Goal: Information Seeking & Learning: Learn about a topic

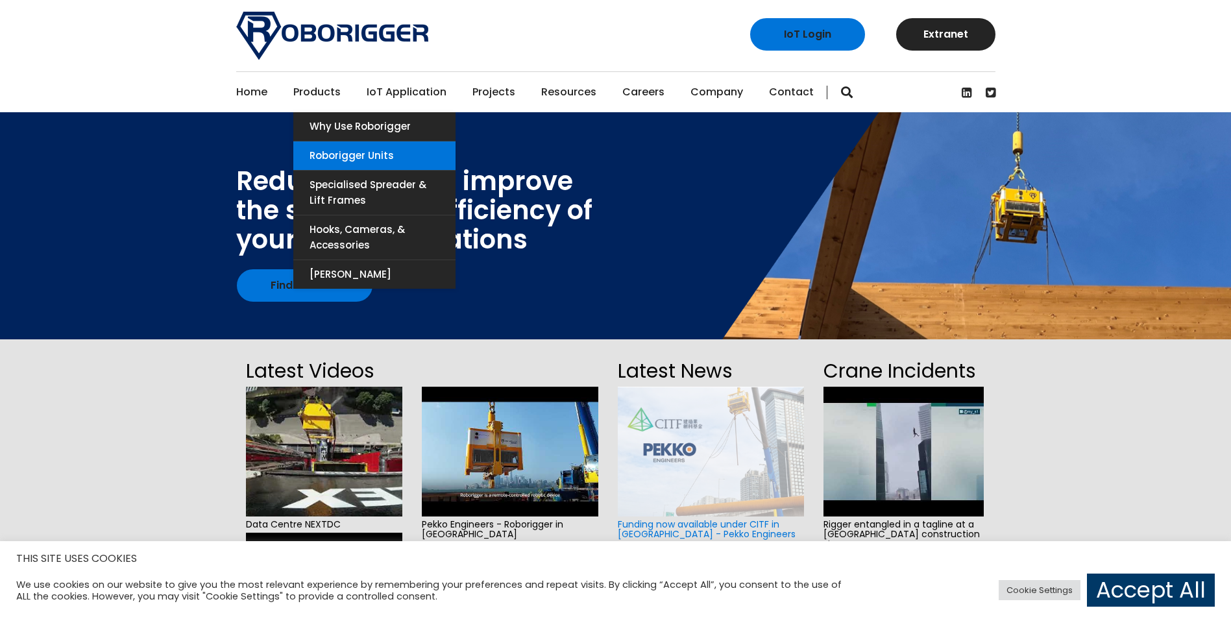
drag, startPoint x: 334, startPoint y: 151, endPoint x: 380, endPoint y: 156, distance: 47.0
click at [334, 151] on link "Roborigger Units" at bounding box center [374, 155] width 162 height 29
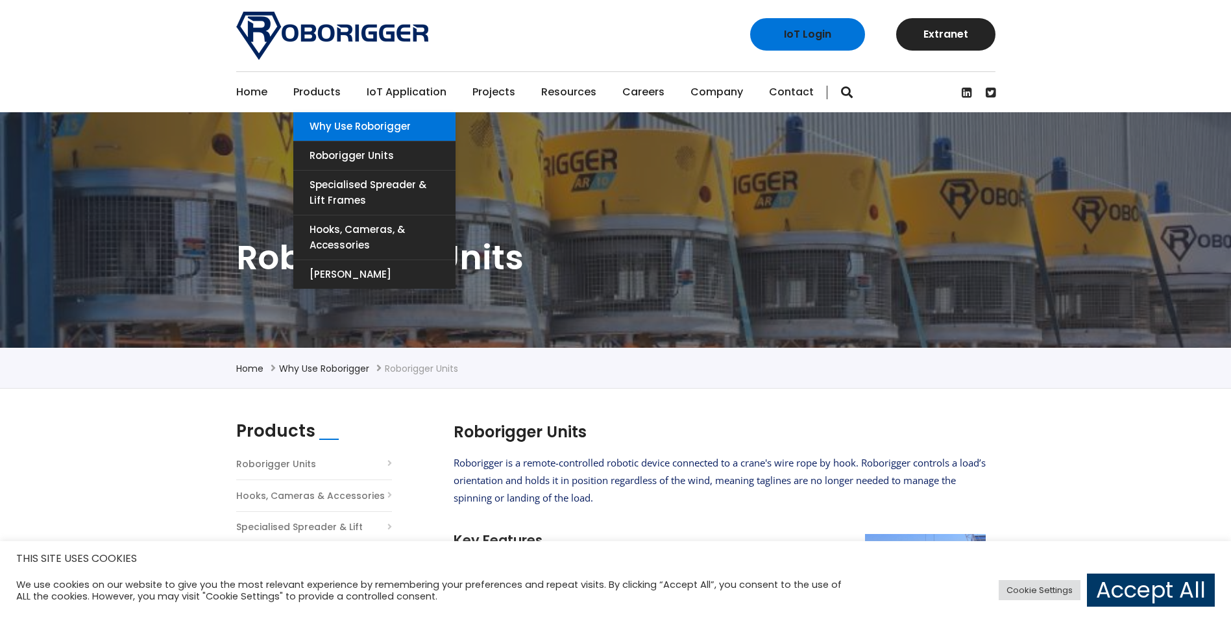
click at [328, 128] on link "Why use Roborigger" at bounding box center [374, 126] width 162 height 29
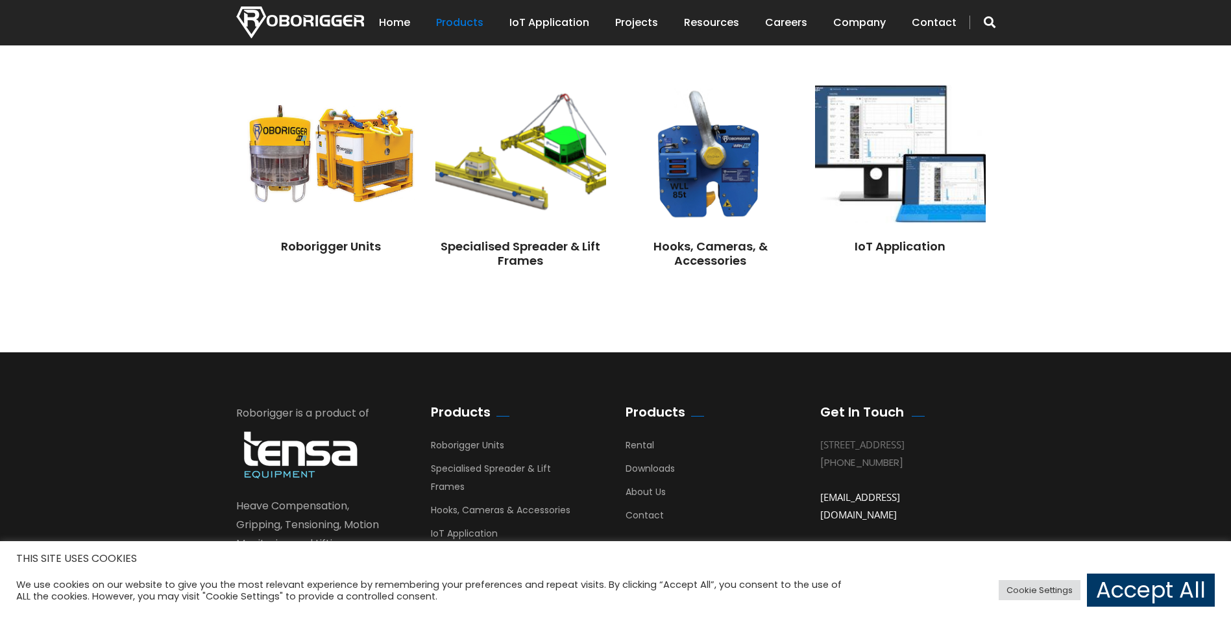
scroll to position [1129, 0]
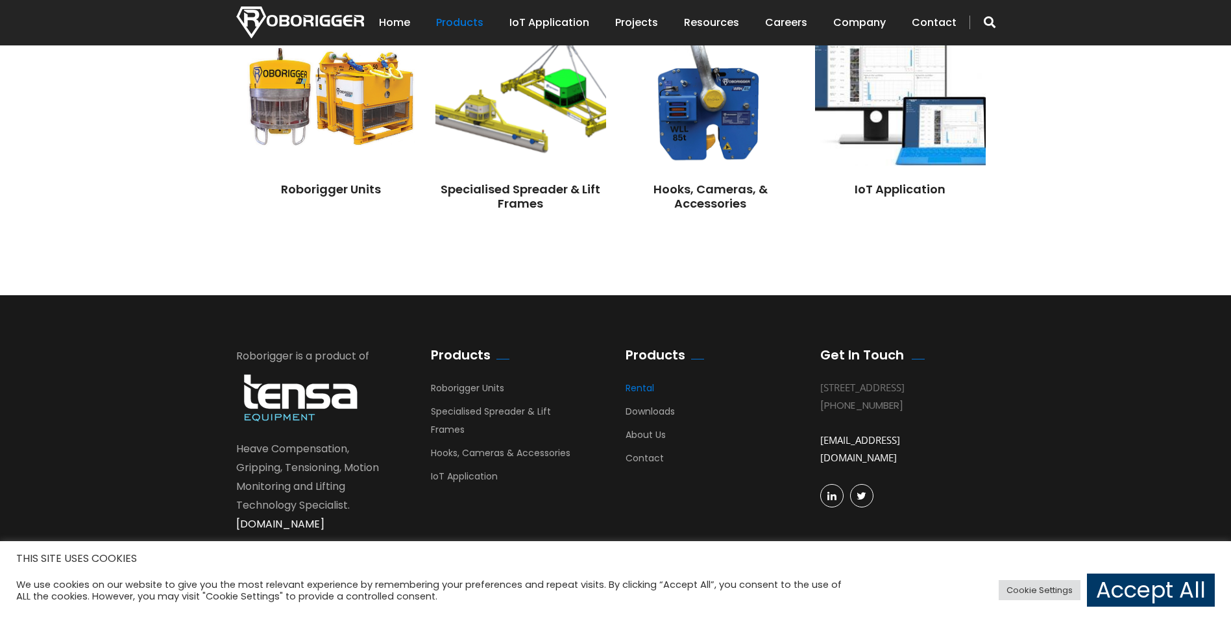
click at [652, 385] on link "Rental" at bounding box center [640, 391] width 29 height 19
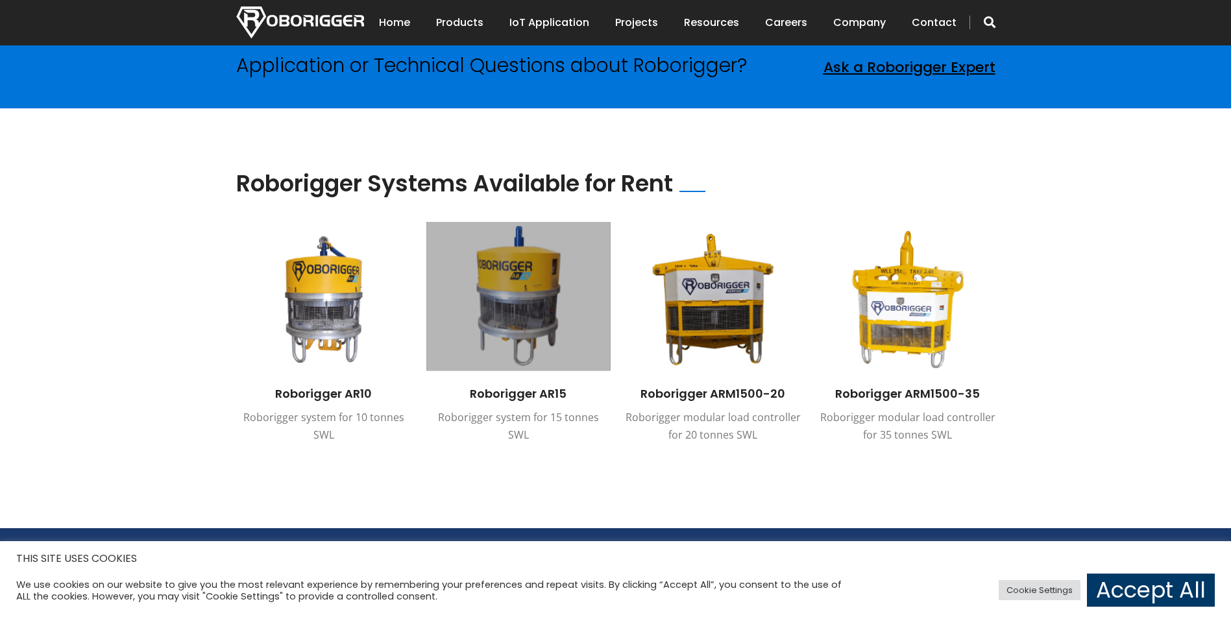
scroll to position [973, 0]
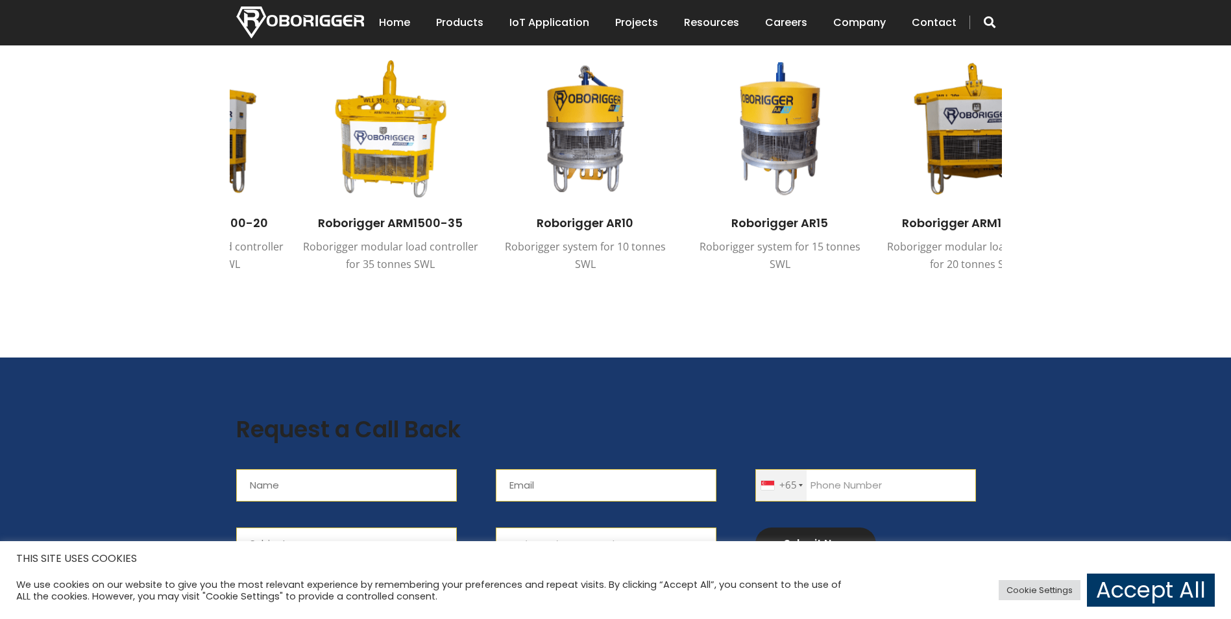
drag, startPoint x: 807, startPoint y: 161, endPoint x: 469, endPoint y: 155, distance: 338.8
click at [471, 158] on div "Roborigger AR10 Roborigger system for 10 tonnes SWL Roborigger AR15 Roborigger …" at bounding box center [108, 175] width 2336 height 235
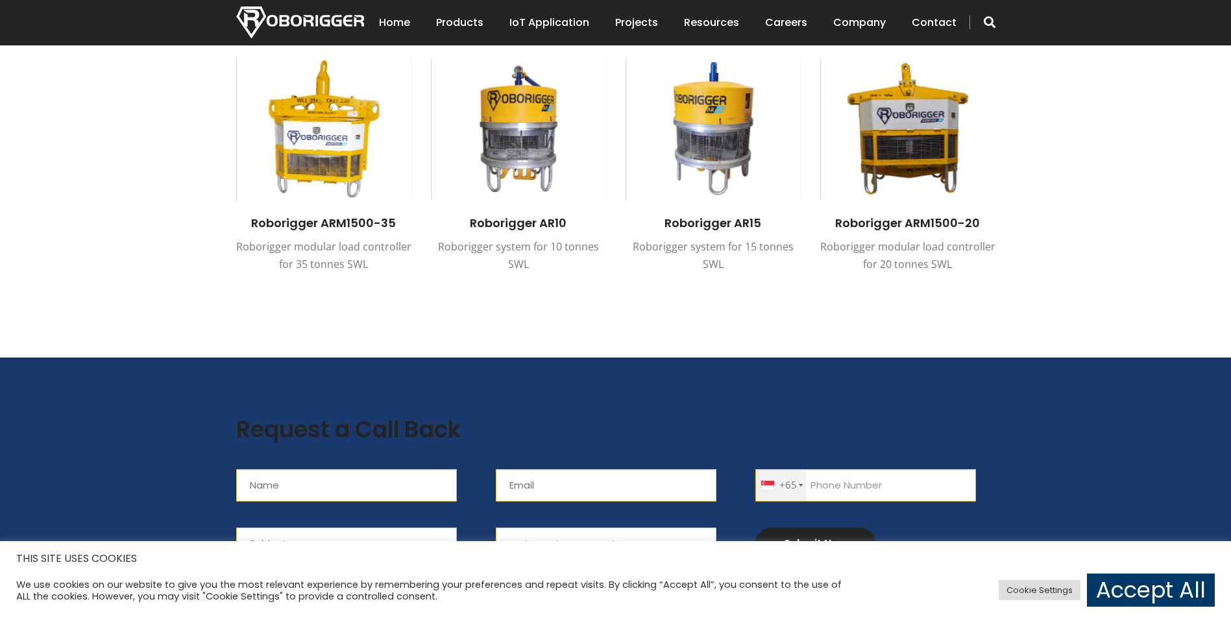
drag, startPoint x: 763, startPoint y: 126, endPoint x: 515, endPoint y: 126, distance: 247.9
click at [515, 126] on div "Roborigger AR10 Roborigger system for 10 tonnes SWL Roborigger AR15 Roborigger …" at bounding box center [41, 175] width 2336 height 235
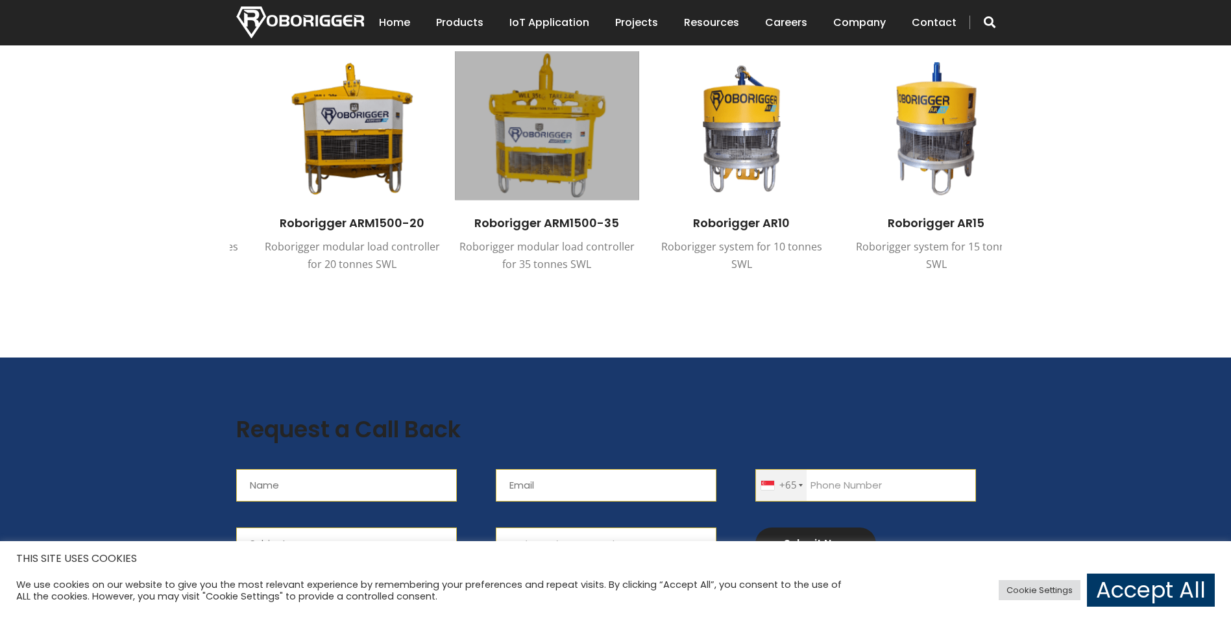
drag, startPoint x: 528, startPoint y: 125, endPoint x: 485, endPoint y: 126, distance: 43.5
click at [487, 126] on img at bounding box center [547, 125] width 184 height 149
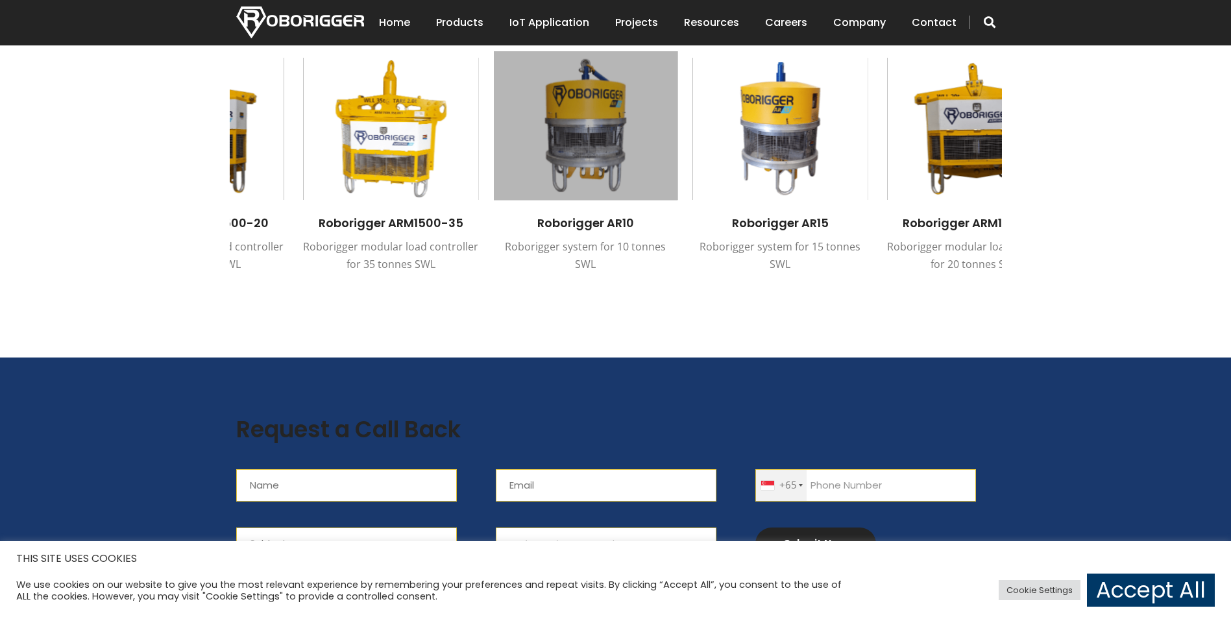
drag, startPoint x: 639, startPoint y: 127, endPoint x: 611, endPoint y: 127, distance: 27.3
click at [612, 127] on img at bounding box center [585, 125] width 184 height 149
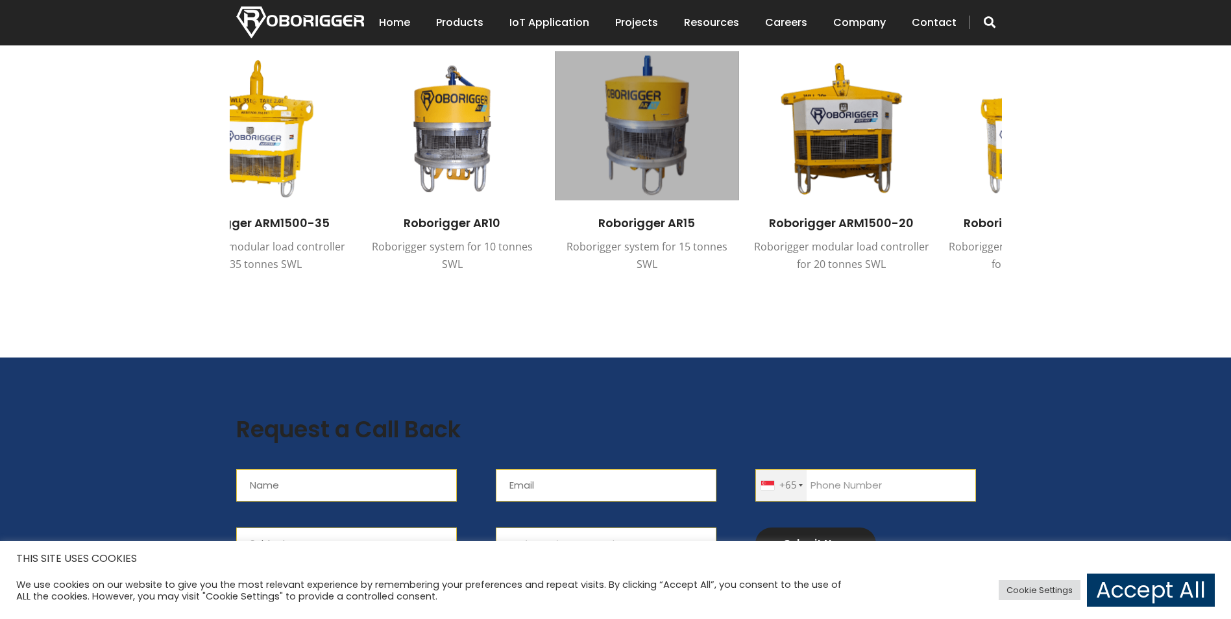
drag, startPoint x: 731, startPoint y: 131, endPoint x: 609, endPoint y: 134, distance: 121.4
click at [614, 133] on img at bounding box center [647, 125] width 184 height 149
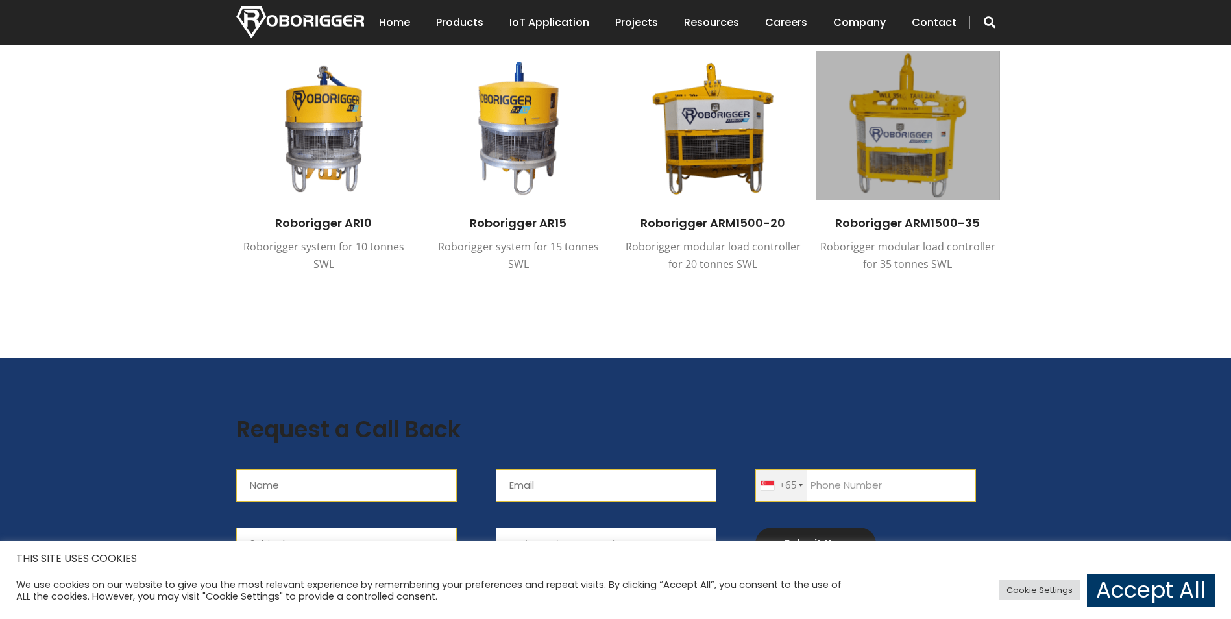
click at [883, 119] on img at bounding box center [908, 125] width 184 height 149
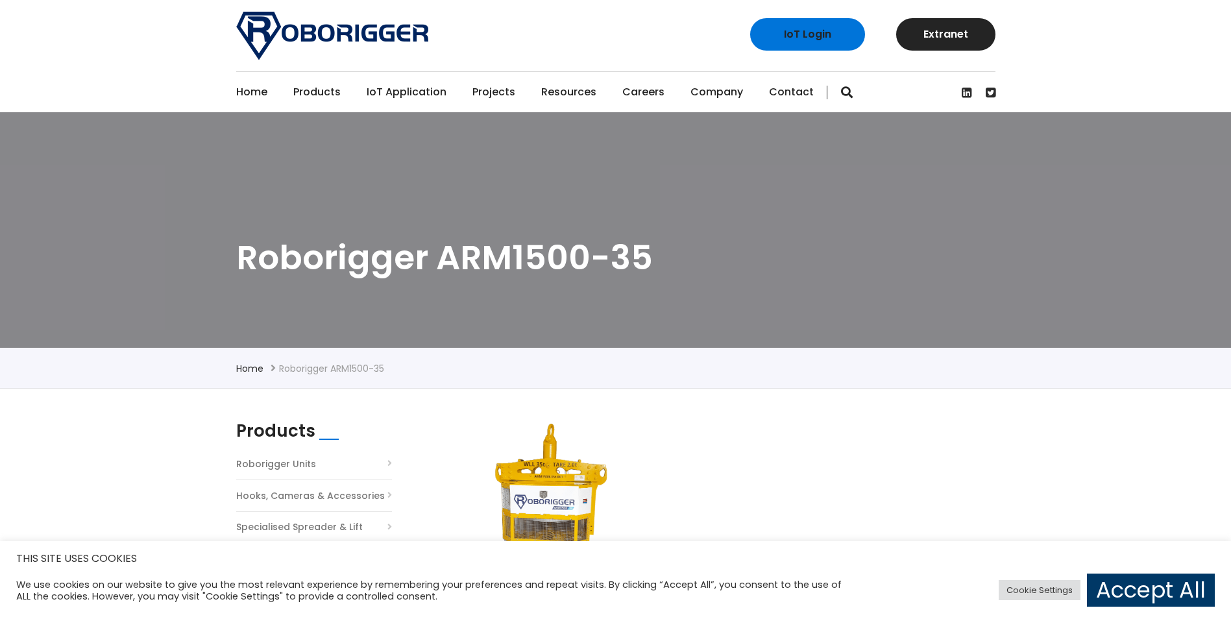
click at [251, 91] on link "Home" at bounding box center [251, 92] width 31 height 40
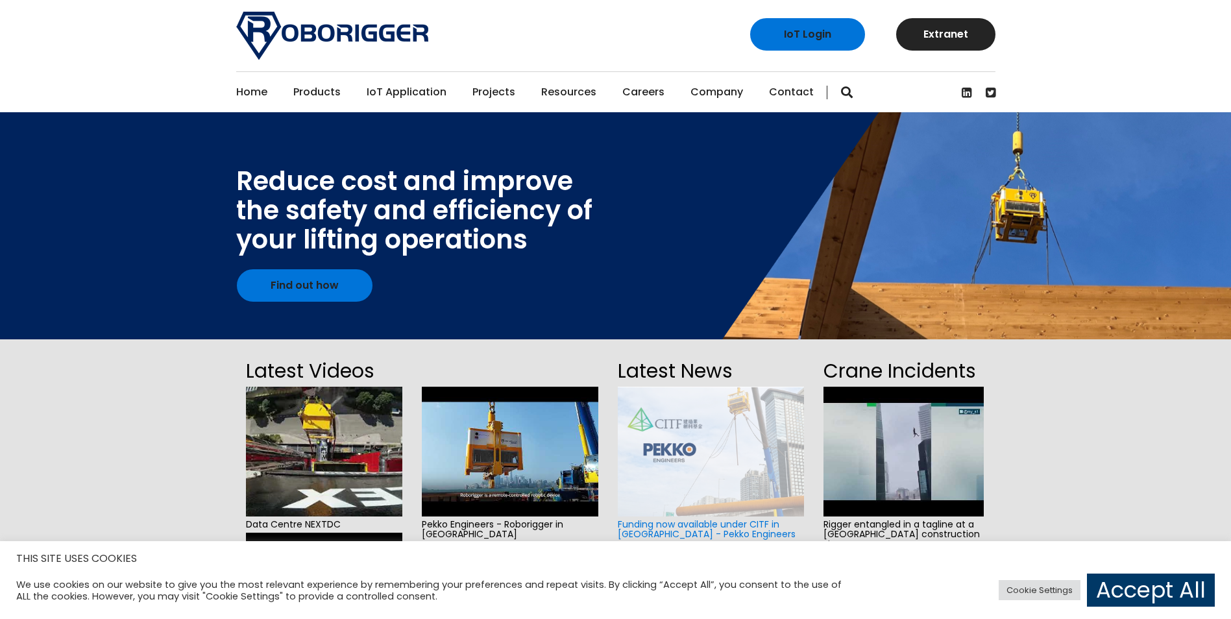
click at [246, 92] on link "Home" at bounding box center [251, 92] width 31 height 40
click at [483, 88] on link "Projects" at bounding box center [493, 92] width 43 height 40
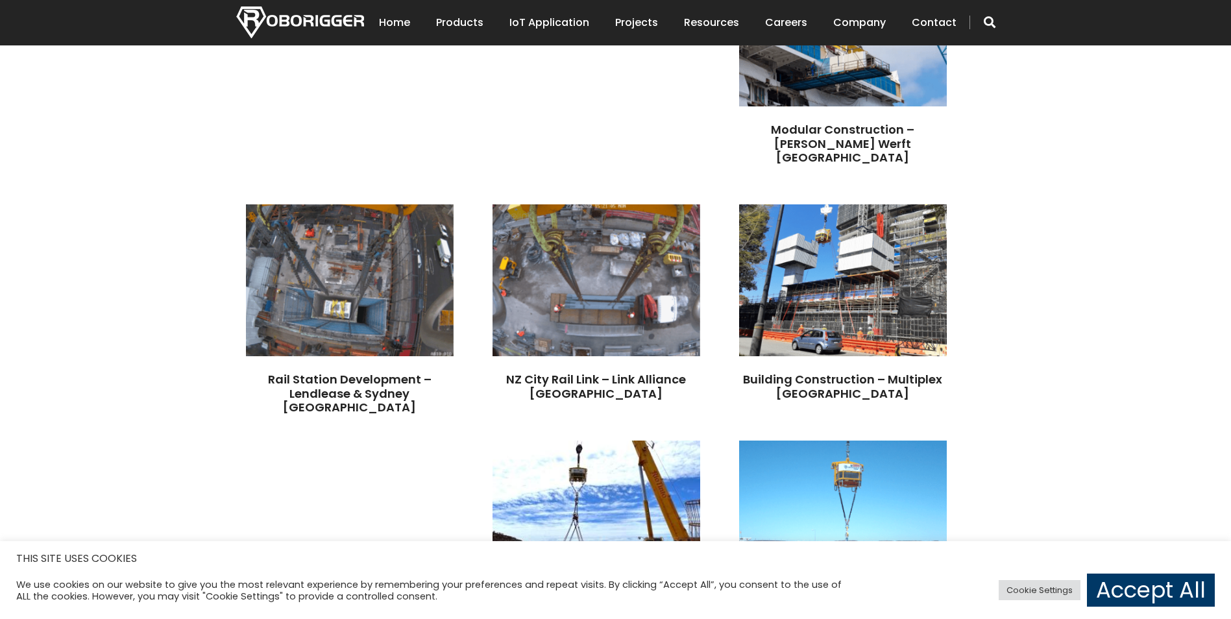
scroll to position [772, 0]
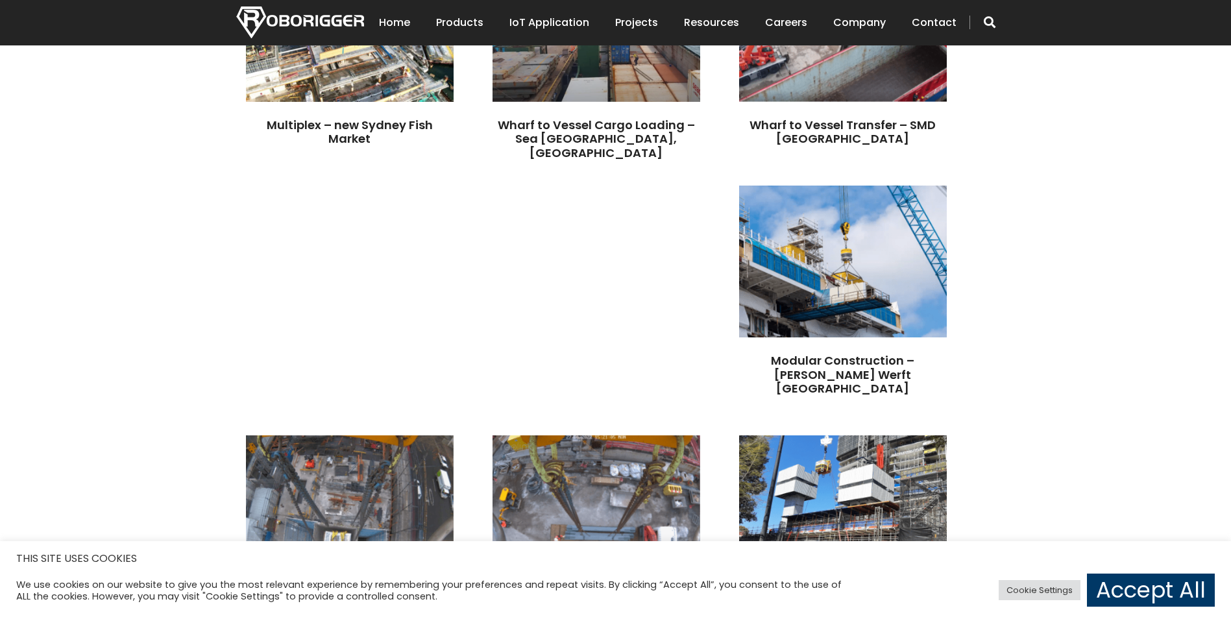
click at [297, 22] on img at bounding box center [300, 22] width 128 height 32
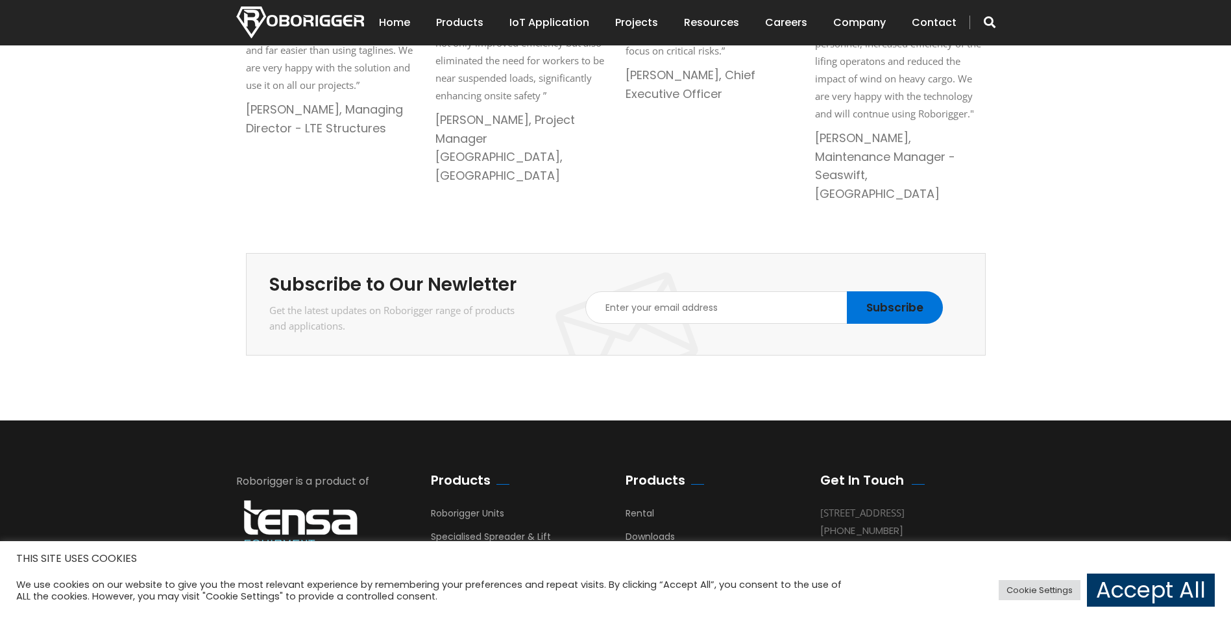
scroll to position [2244, 0]
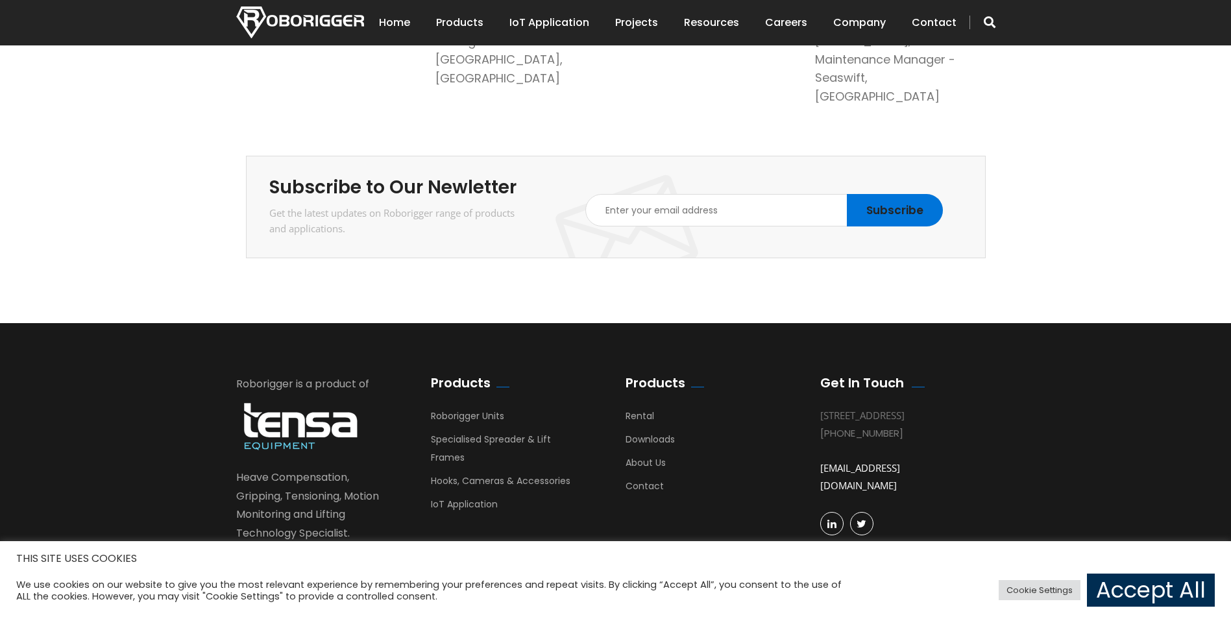
click at [1131, 579] on link "Accept All" at bounding box center [1151, 590] width 128 height 33
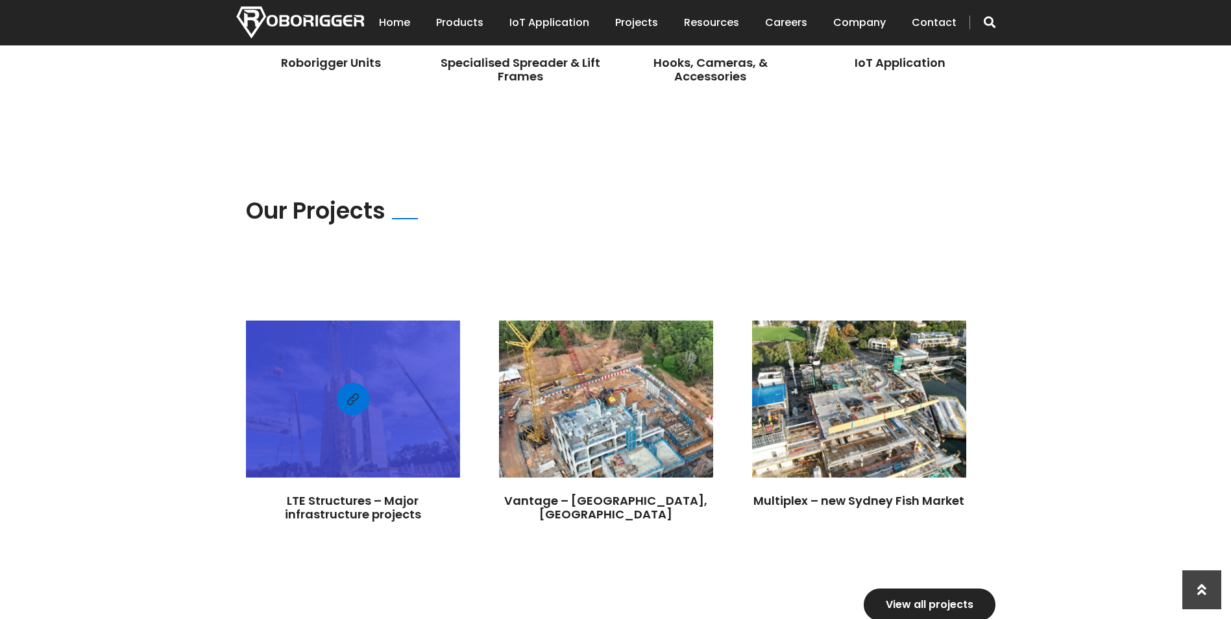
scroll to position [752, 0]
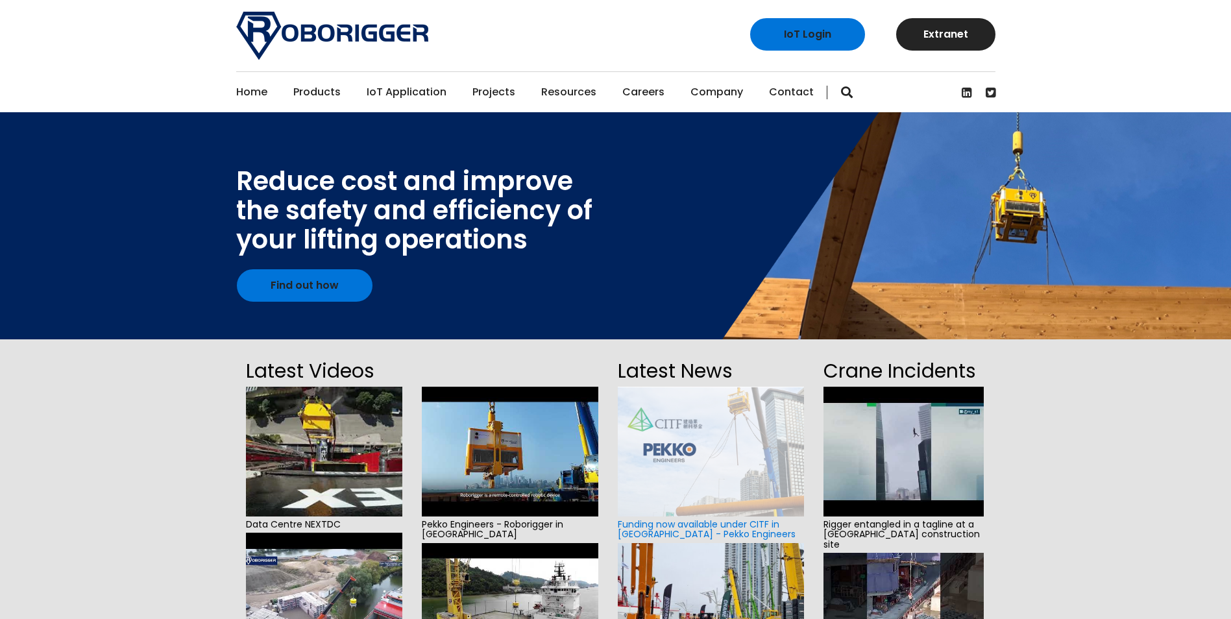
click at [503, 461] on img at bounding box center [510, 452] width 177 height 130
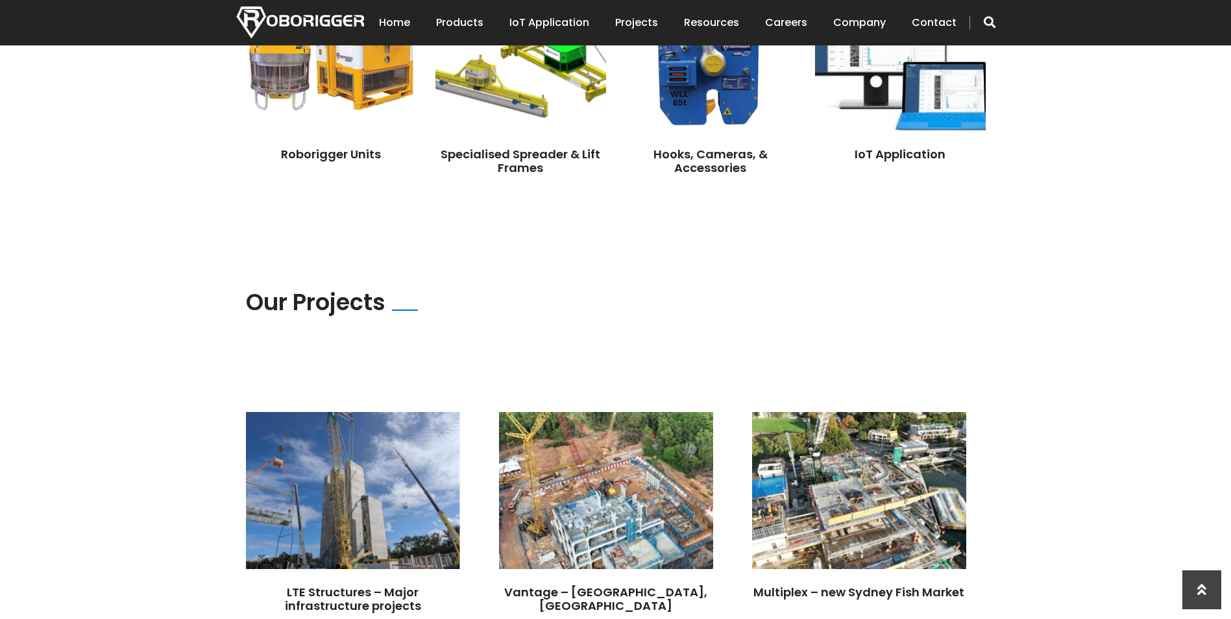
scroll to position [909, 0]
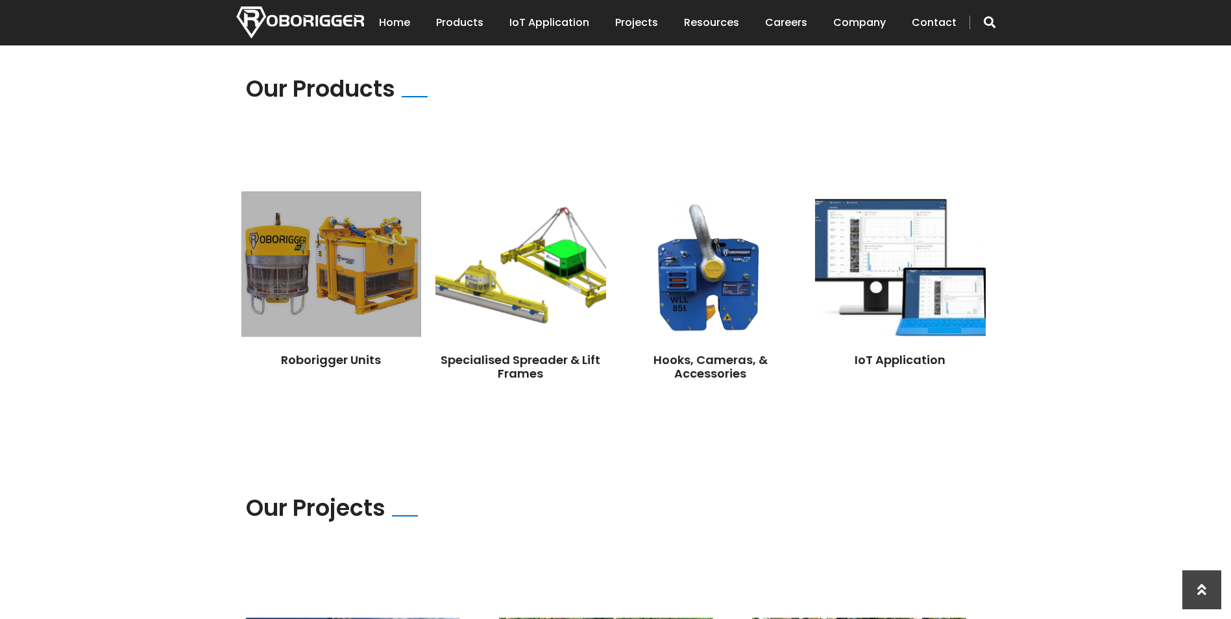
click at [383, 263] on img at bounding box center [330, 263] width 179 height 145
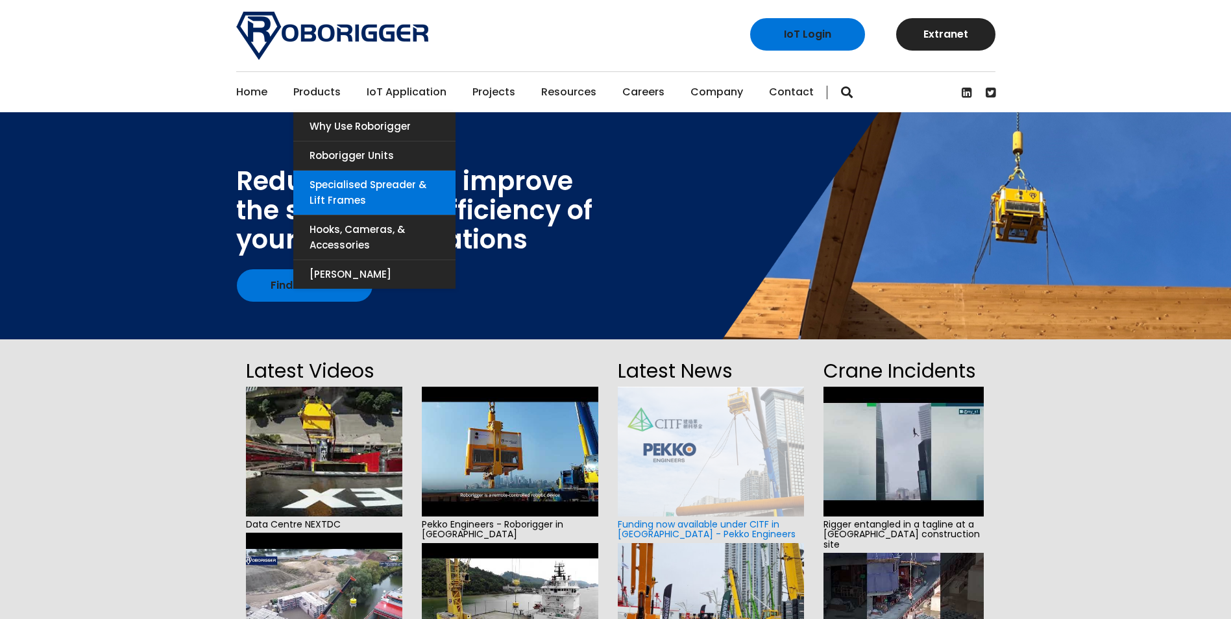
click at [337, 190] on link "Specialised Spreader & Lift Frames" at bounding box center [374, 193] width 162 height 44
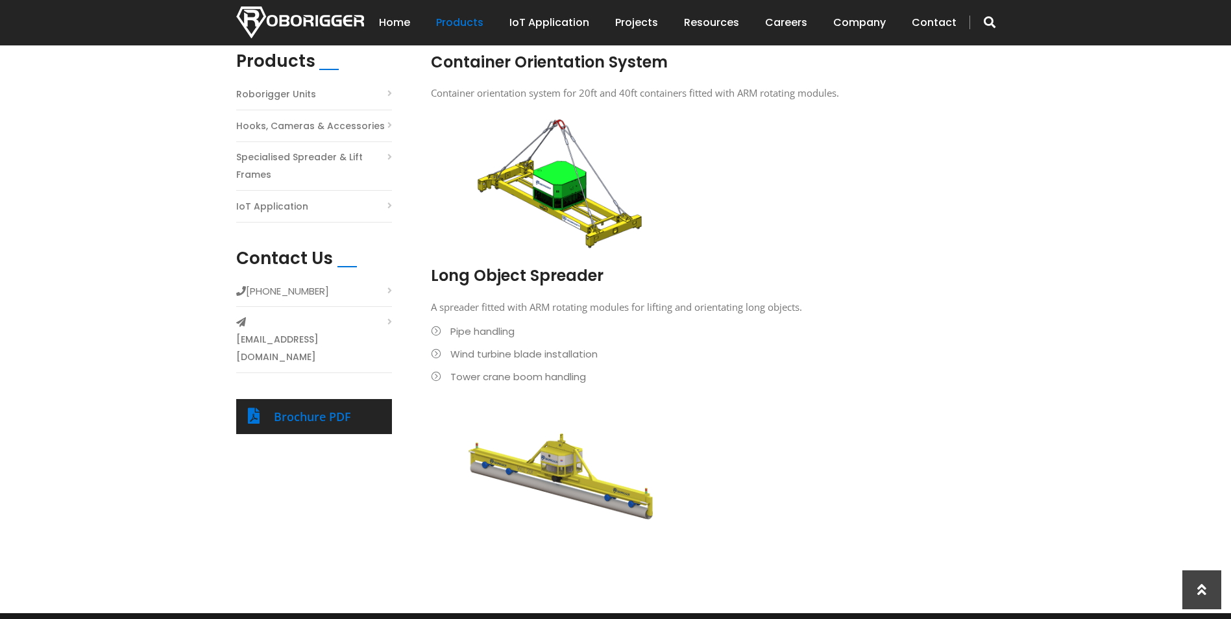
scroll to position [389, 0]
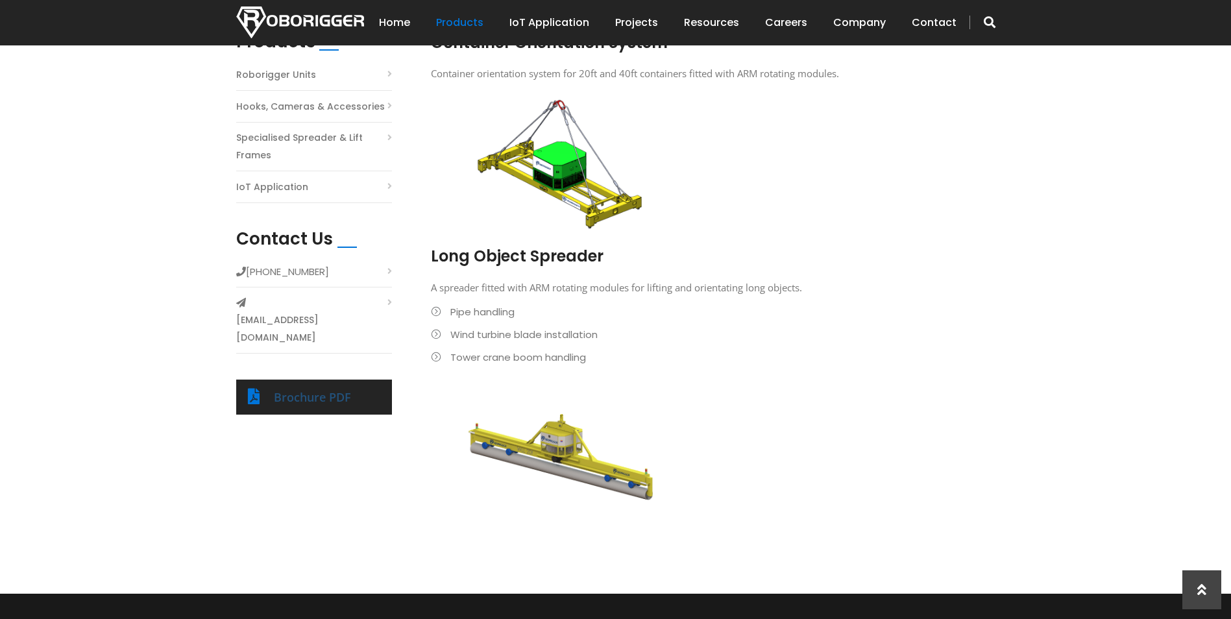
click at [327, 389] on link "Brochure PDF" at bounding box center [312, 397] width 77 height 16
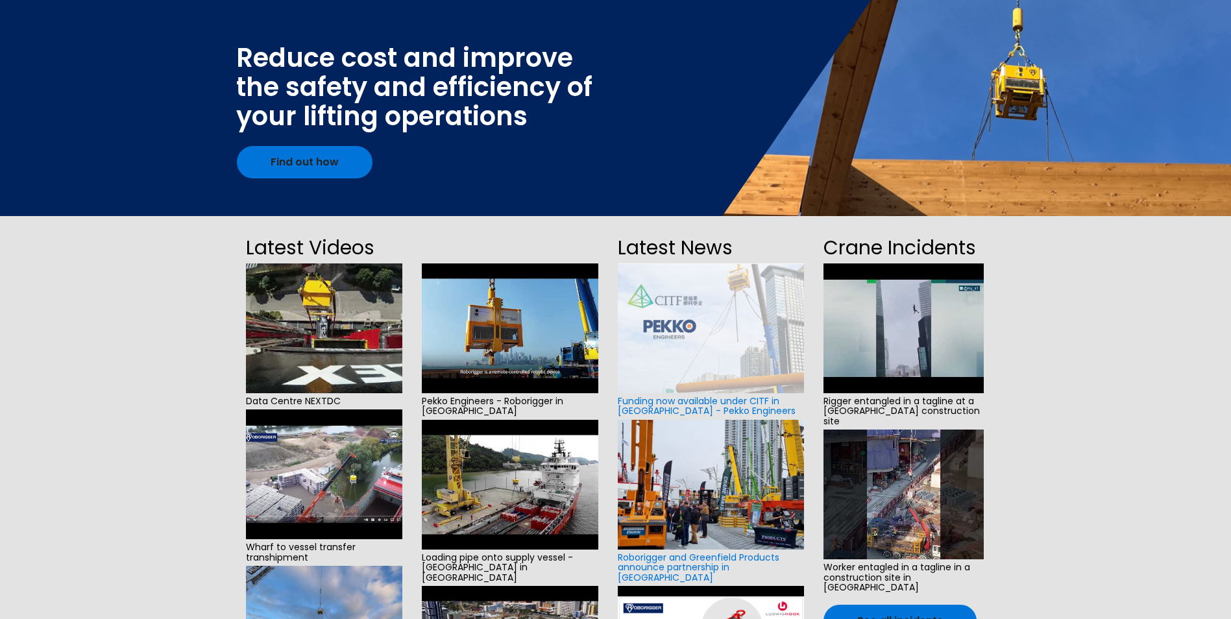
scroll to position [324, 0]
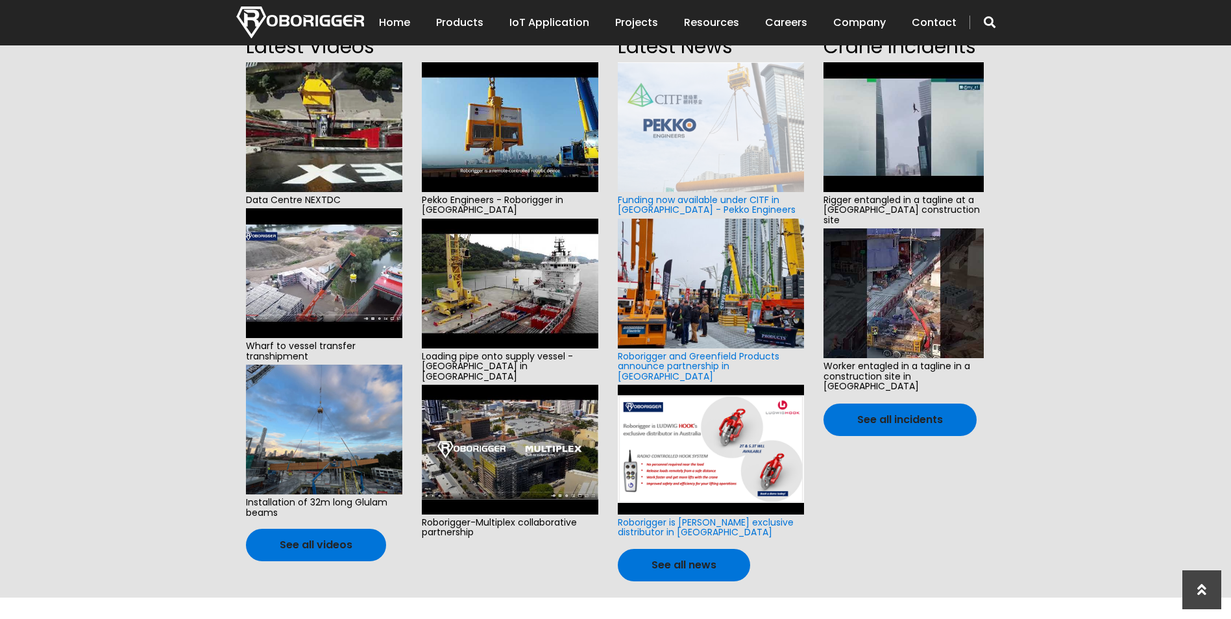
click at [463, 132] on img at bounding box center [510, 127] width 177 height 130
